Goal: Check status: Check status

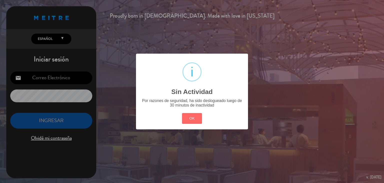
type input "[EMAIL_ADDRESS][DOMAIN_NAME]"
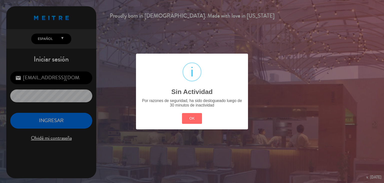
click at [179, 118] on div "? ! i Sin Actividad × Por razones de seguridad, ha sido deslogueado luego de 30…" at bounding box center [192, 92] width 112 height 76
click at [202, 118] on div "OK Cancel" at bounding box center [192, 118] width 23 height 13
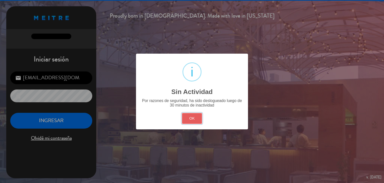
click at [199, 118] on button "OK" at bounding box center [192, 118] width 20 height 11
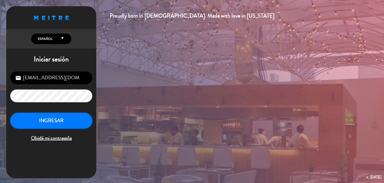
click at [83, 121] on button "INGRESAR" at bounding box center [51, 121] width 82 height 16
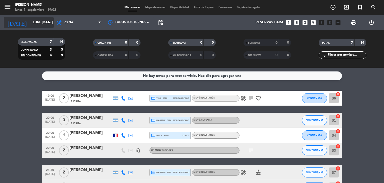
click at [48, 22] on icon "arrow_drop_down" at bounding box center [50, 23] width 6 height 6
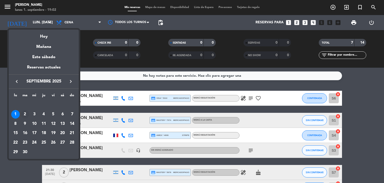
click at [26, 113] on div "2" at bounding box center [25, 114] width 9 height 9
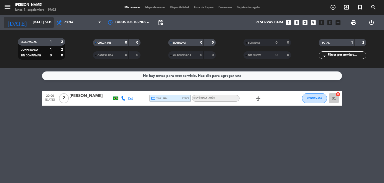
click at [33, 24] on input "[DATE] sep." at bounding box center [54, 22] width 48 height 9
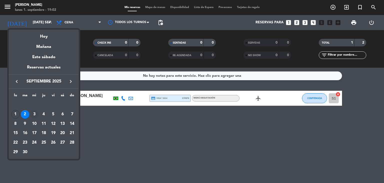
click at [36, 113] on div "3" at bounding box center [34, 114] width 9 height 9
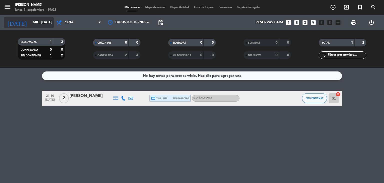
click at [42, 26] on input "mié. [DATE]" at bounding box center [54, 22] width 48 height 9
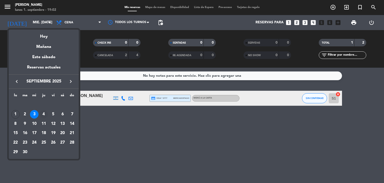
click at [44, 112] on div "4" at bounding box center [44, 114] width 9 height 9
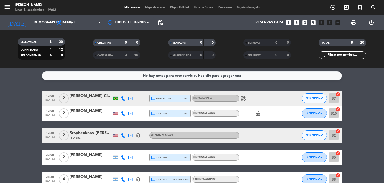
click at [39, 28] on div "[DATE] [DEMOGRAPHIC_DATA] [DATE] arrow_drop_down" at bounding box center [29, 22] width 50 height 15
click at [31, 26] on input "[DEMOGRAPHIC_DATA] [DATE]" at bounding box center [54, 22] width 48 height 9
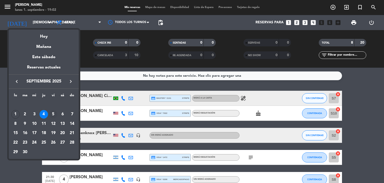
click at [54, 111] on div "5" at bounding box center [53, 114] width 9 height 9
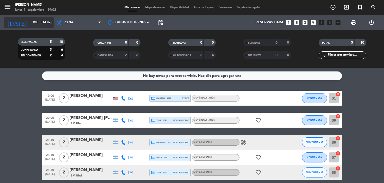
click at [44, 25] on input "vie. [DATE]" at bounding box center [54, 22] width 48 height 9
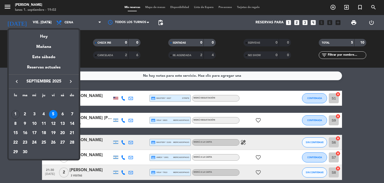
click at [18, 113] on div "1" at bounding box center [15, 114] width 9 height 9
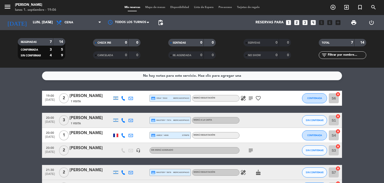
click at [251, 99] on icon "subject" at bounding box center [251, 98] width 6 height 6
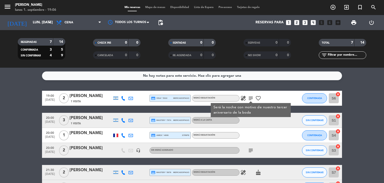
click at [245, 100] on icon "healing" at bounding box center [243, 98] width 6 height 6
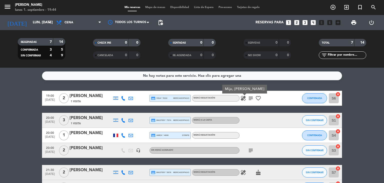
click at [242, 99] on icon "healing" at bounding box center [243, 98] width 6 height 6
click at [51, 21] on icon "arrow_drop_down" at bounding box center [50, 23] width 6 height 6
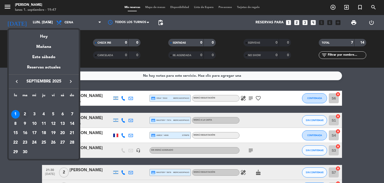
click at [25, 116] on div "2" at bounding box center [25, 114] width 9 height 9
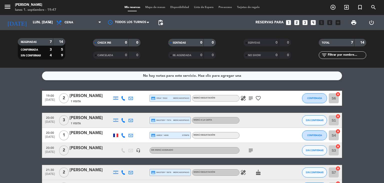
type input "[DATE] sep."
